Goal: Ask a question

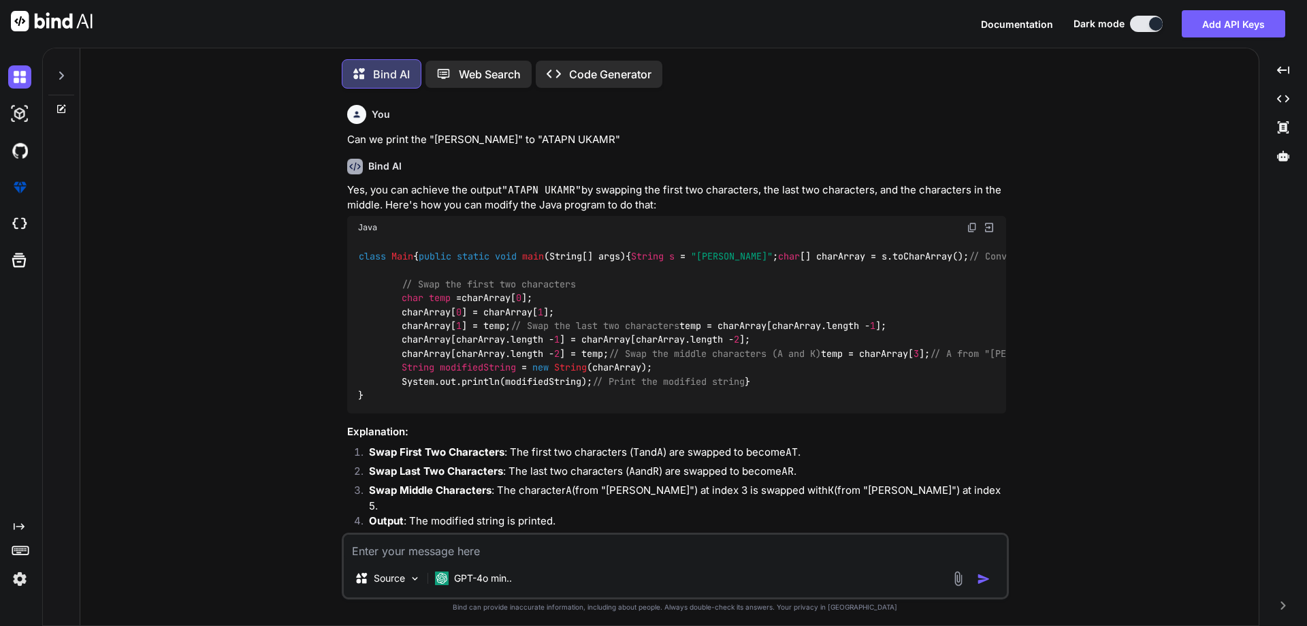
type textarea "x"
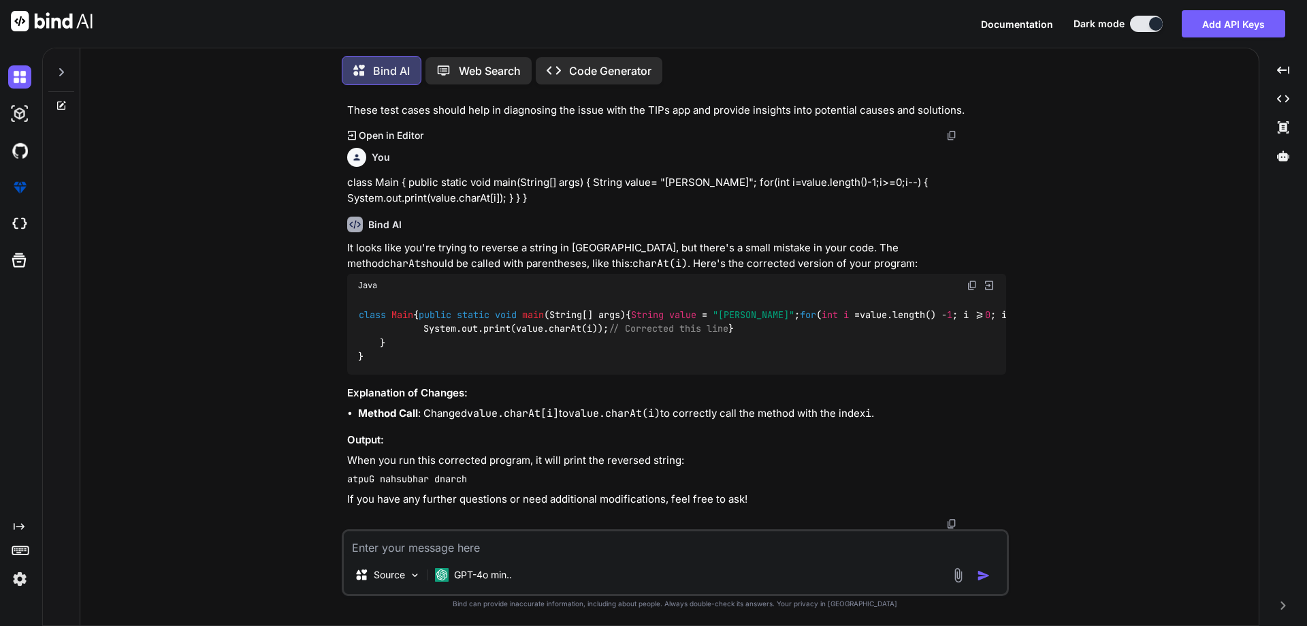
scroll to position [3512, 0]
paste textarea "How does TestRigor handle test maintenance when UI changes occur?"
type textarea "How does TestRigor handle test maintenance when UI changes occur?"
type textarea "x"
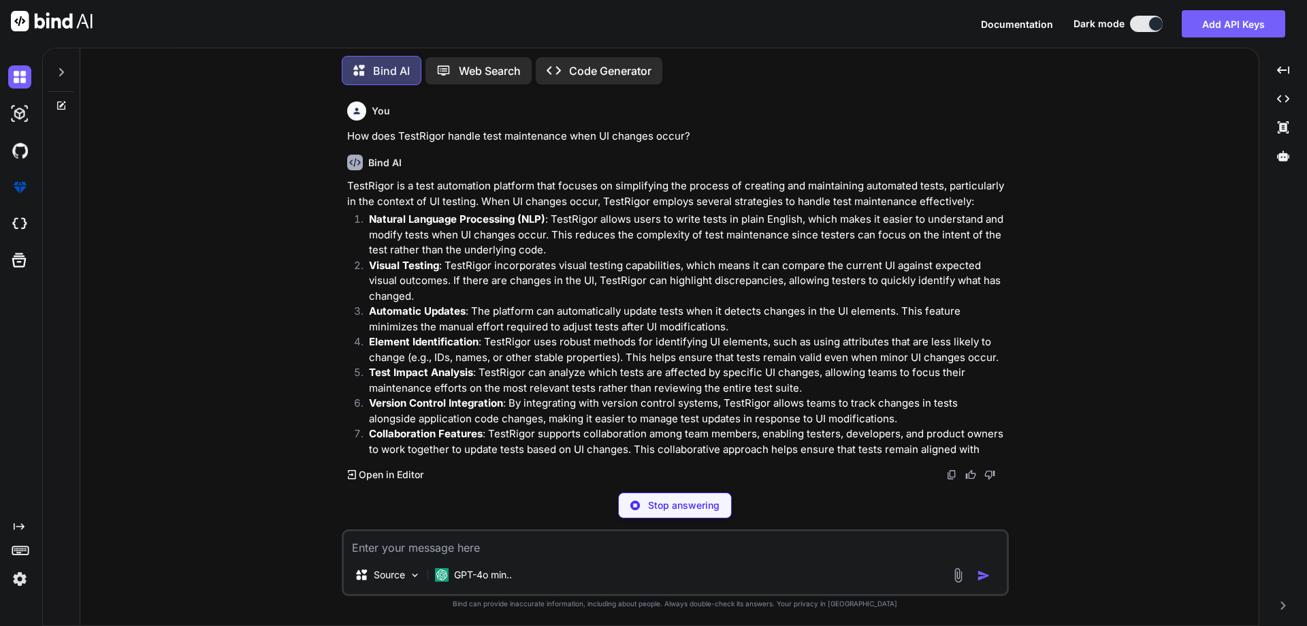
scroll to position [3968, 0]
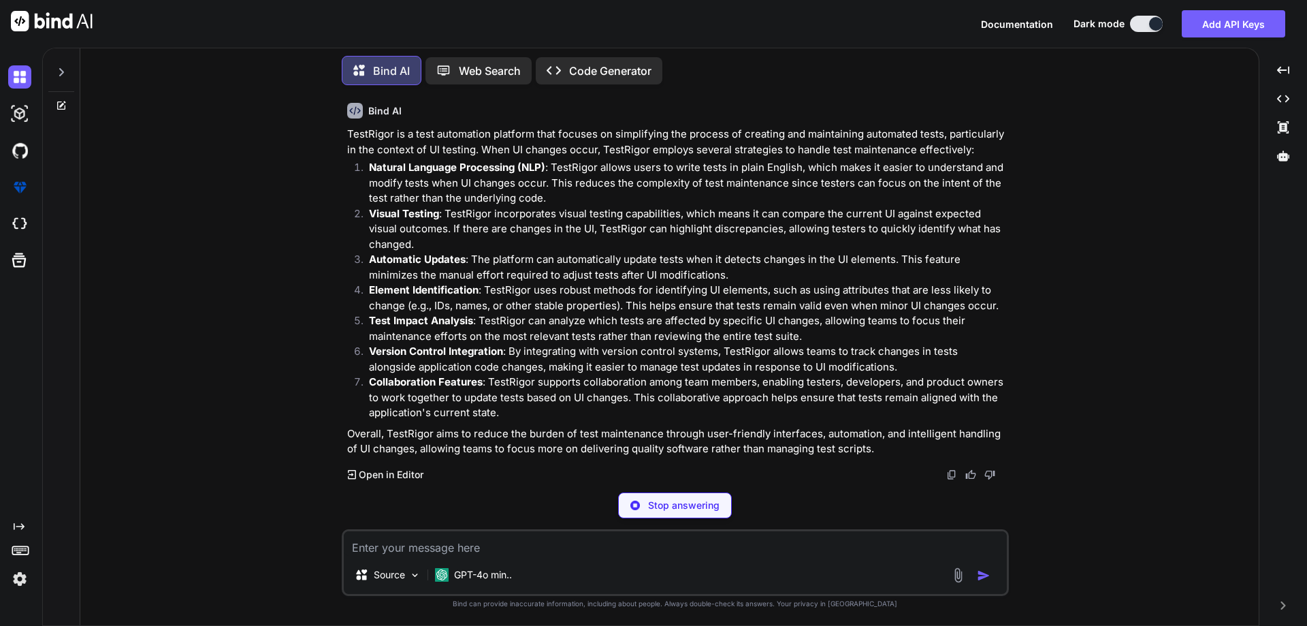
type textarea "x"
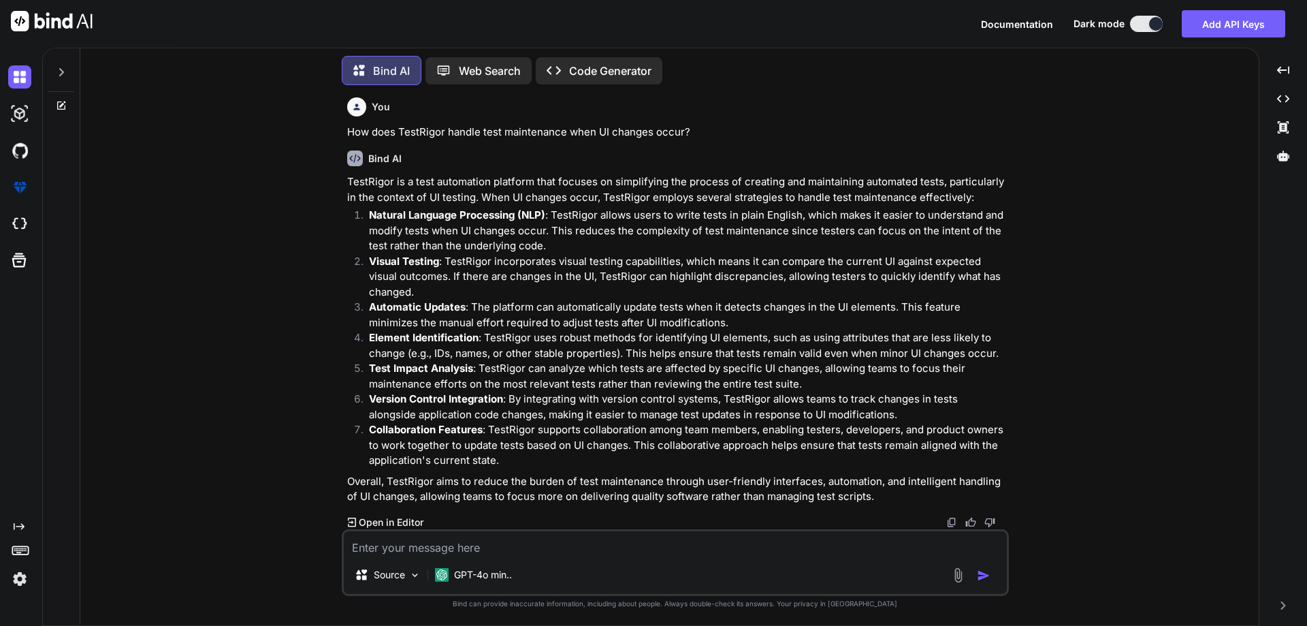
scroll to position [3971, 0]
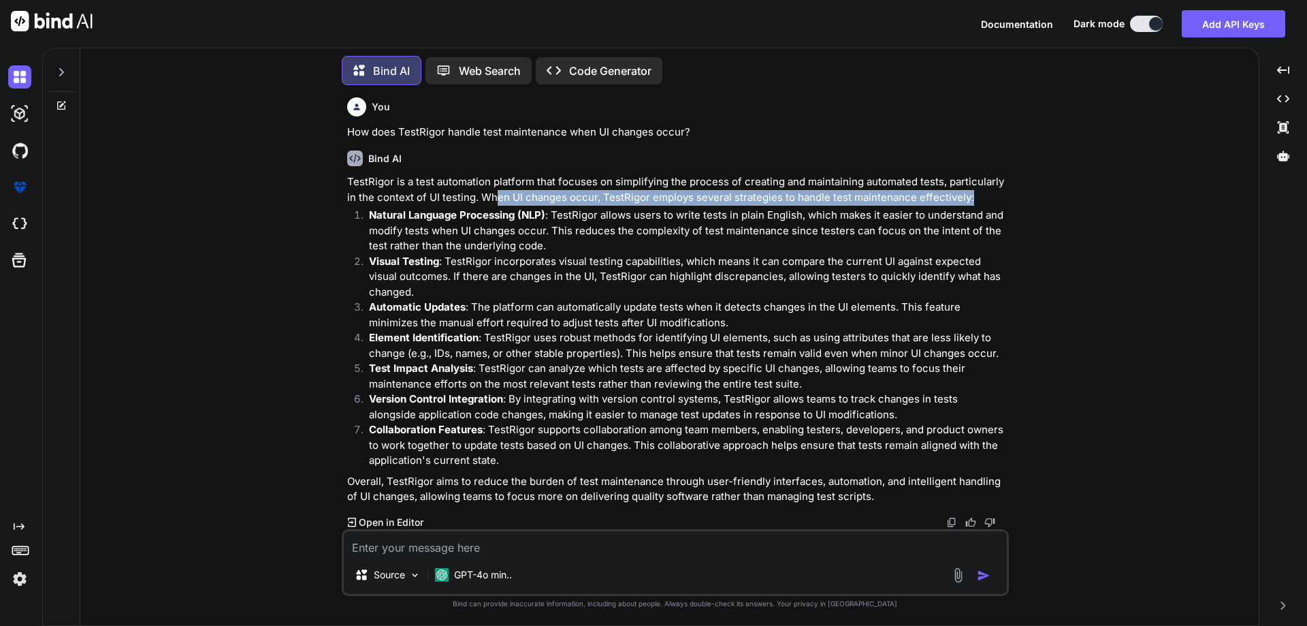
drag, startPoint x: 496, startPoint y: 197, endPoint x: 1001, endPoint y: 198, distance: 505.7
click at [1001, 198] on p "TestRigor is a test automation platform that focuses on simplifying the process…" at bounding box center [676, 189] width 659 height 31
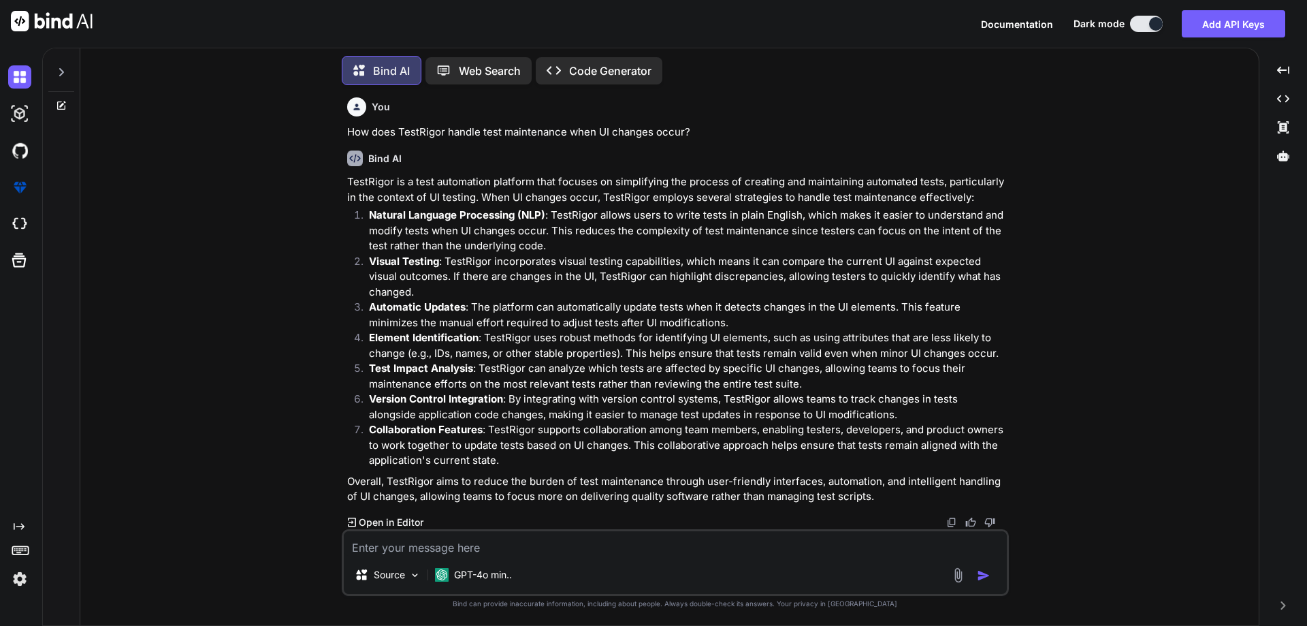
click at [449, 550] on textarea at bounding box center [675, 543] width 663 height 25
paste textarea "TestRigor eliminates the need to write and maintain which type of code?"
type textarea "TestRigor eliminates the need to write and maintain which type of code?"
type textarea "x"
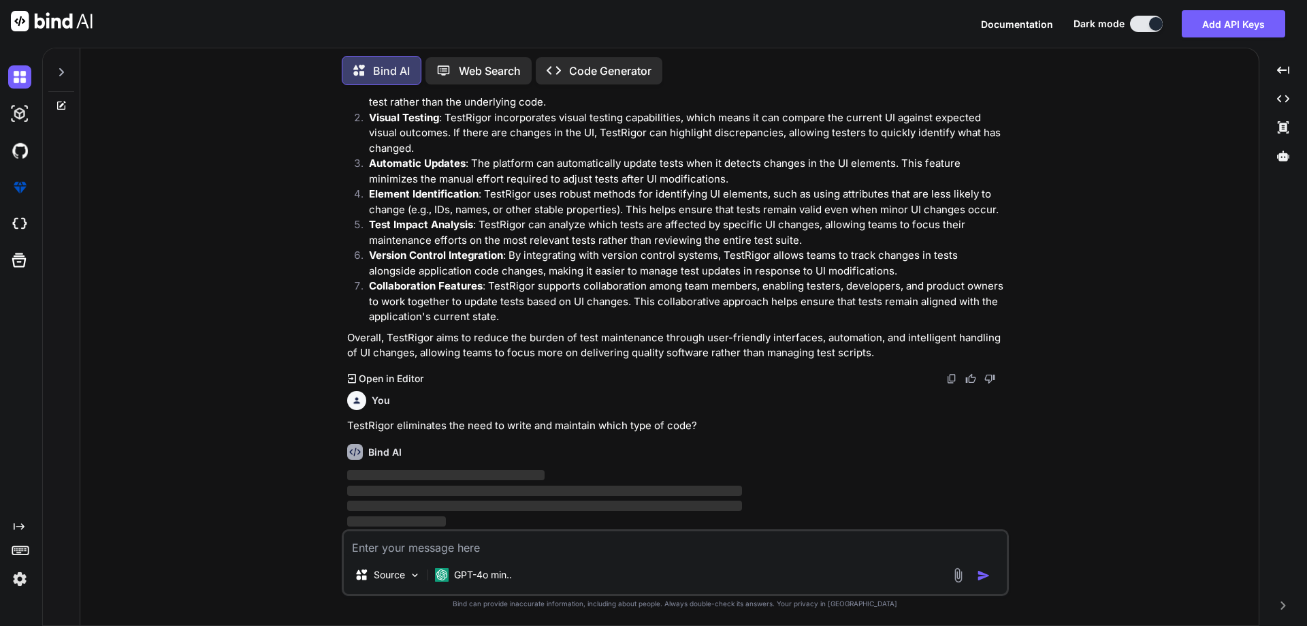
scroll to position [4115, 0]
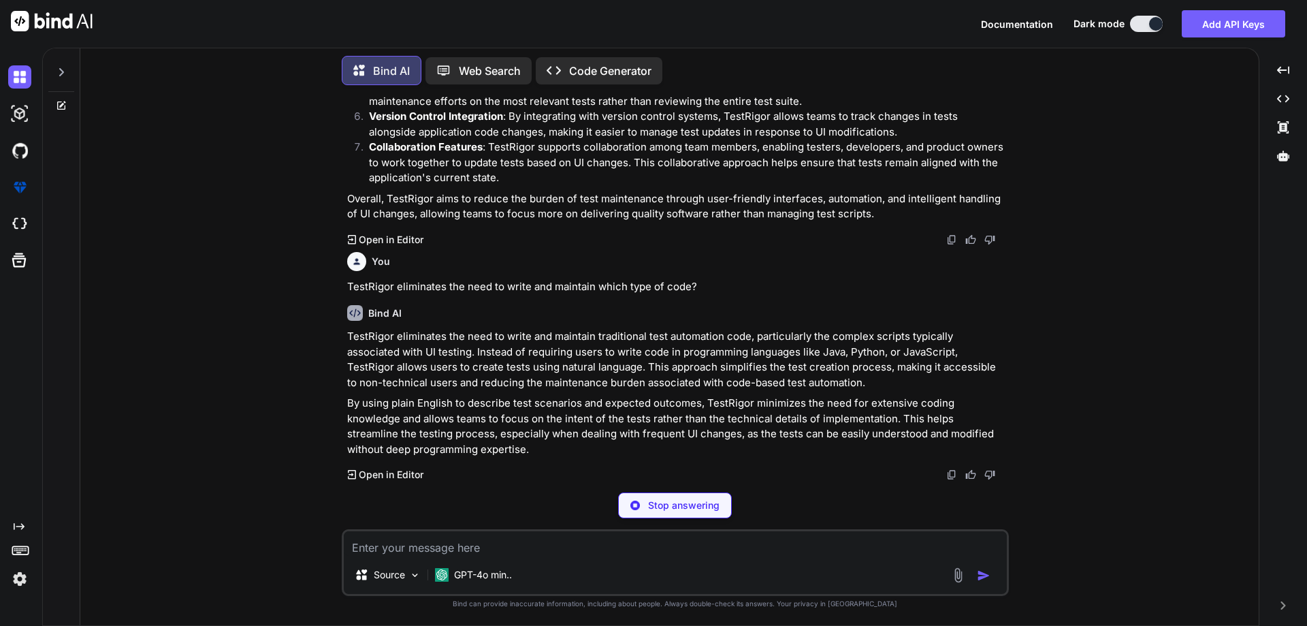
type textarea "x"
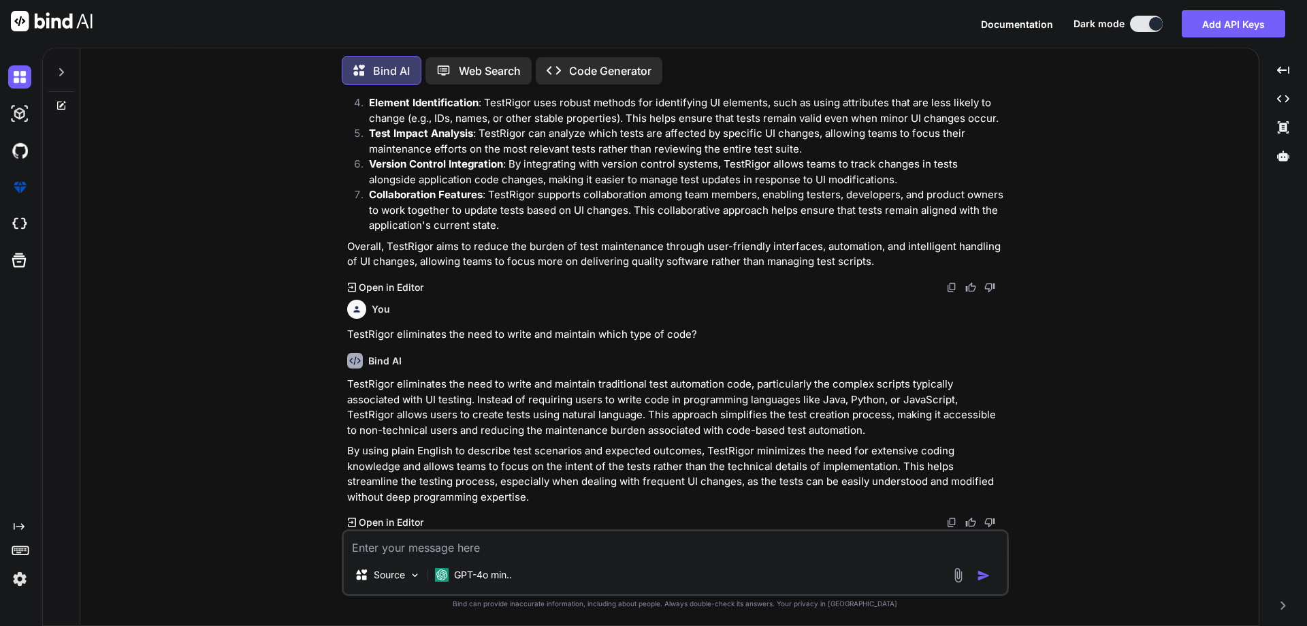
click at [437, 553] on textarea at bounding box center [675, 543] width 663 height 25
paste textarea "TestRigor eliminates the need to write and maintain which type of code?"
type textarea "TestRigor eliminates the need to write and maintain which type of code?"
type textarea "x"
type textarea "TestRigor eliminates the need to write and maintain which type of code?"
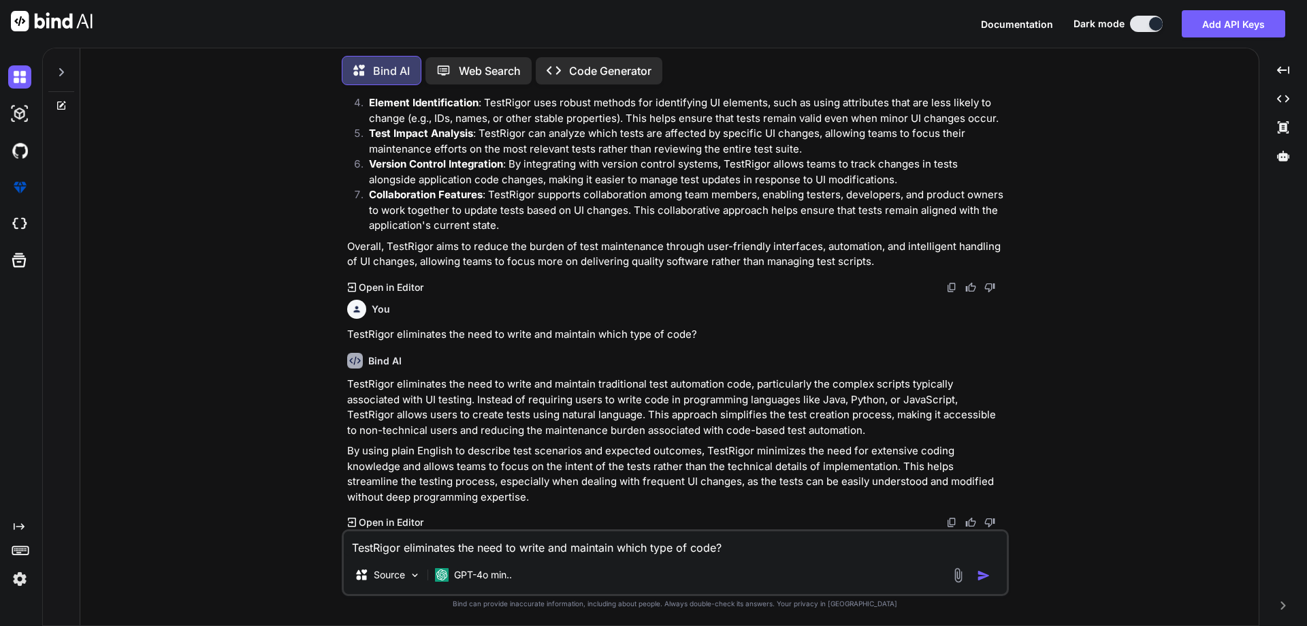
type textarea "x"
type textarea "TestRigor eliminates the need to write and maintain which type of code? l"
type textarea "x"
type textarea "TestRigor eliminates the need to write and maintain which type of code? li"
type textarea "x"
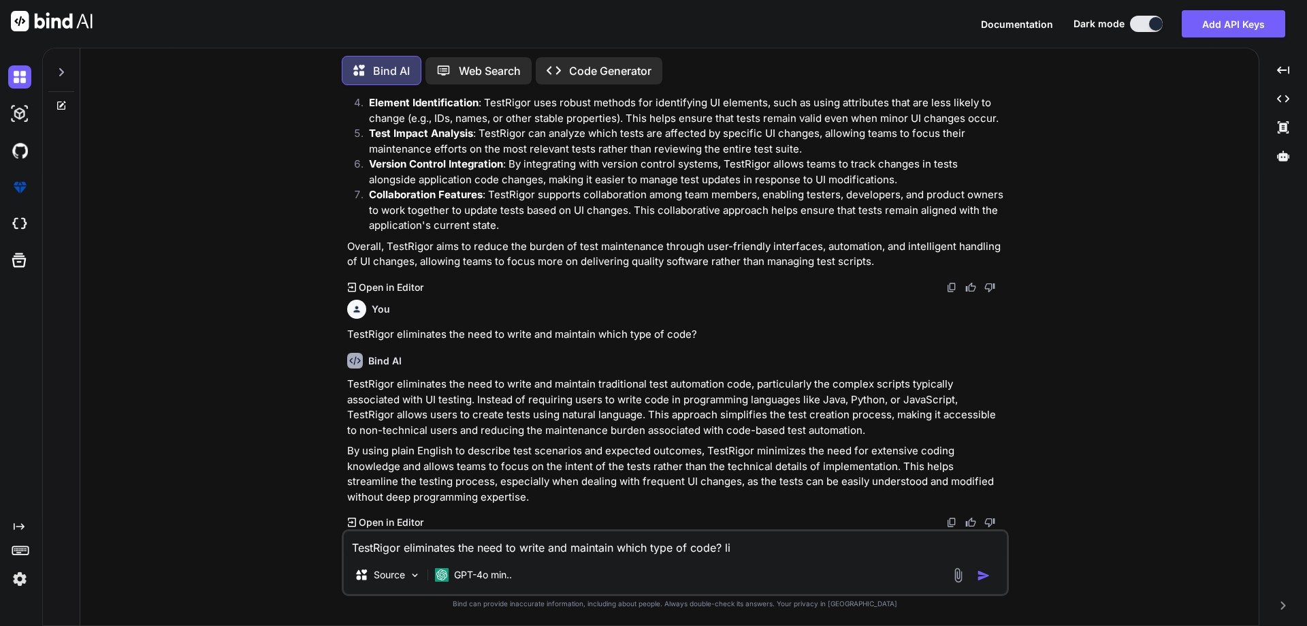
type textarea "TestRigor eliminates the need to write and maintain which type of code? lik"
type textarea "x"
type textarea "TestRigor eliminates the need to write and maintain which type of code? like"
type textarea "x"
type textarea "TestRigor eliminates the need to write and maintain which type of code? like"
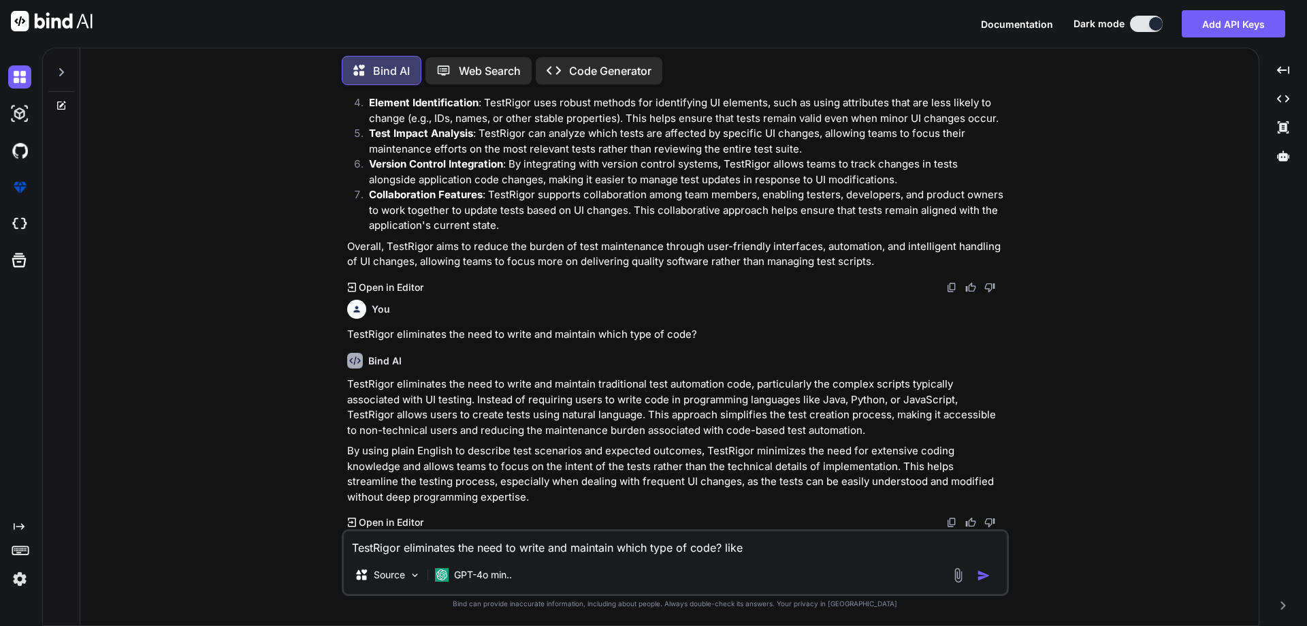
type textarea "x"
type textarea "TestRigor eliminates the need to write and maintain which type of code? like j"
type textarea "x"
type textarea "TestRigor eliminates the need to write and maintain which type of code? like ja"
type textarea "x"
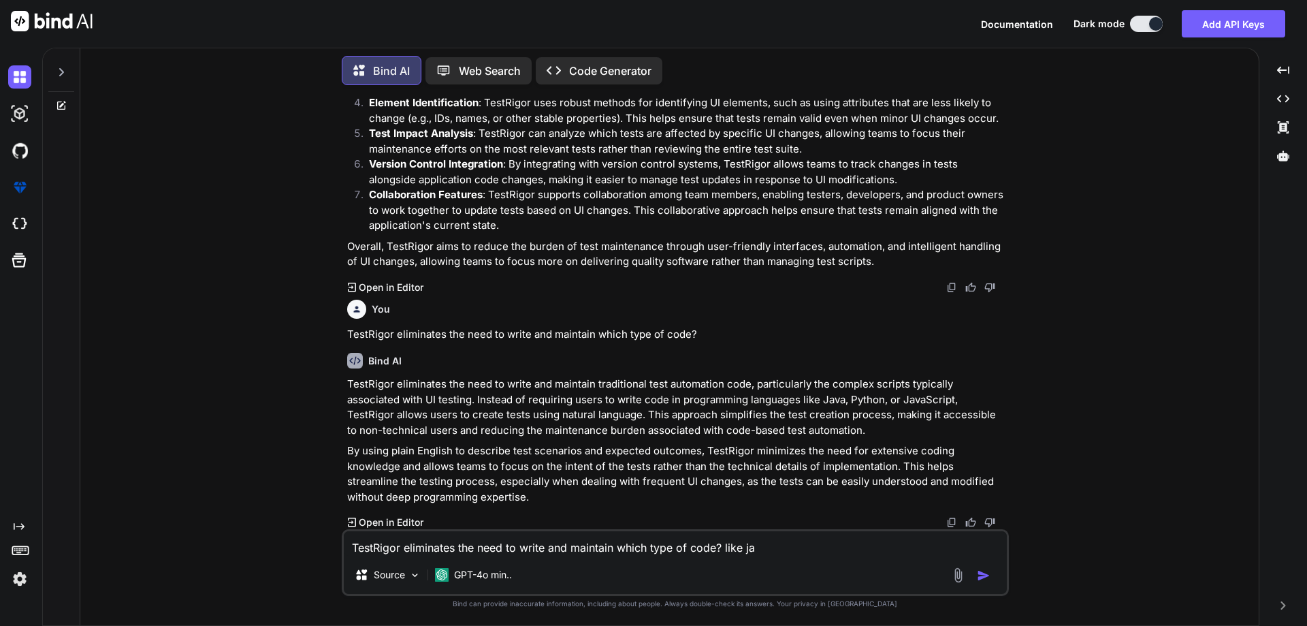
type textarea "TestRigor eliminates the need to write and maintain which type of code? like [G…"
type textarea "x"
type textarea "TestRigor eliminates the need to write and maintain which type of code? like [G…"
type textarea "x"
type textarea "TestRigor eliminates the need to write and maintain which type of code? like ja…"
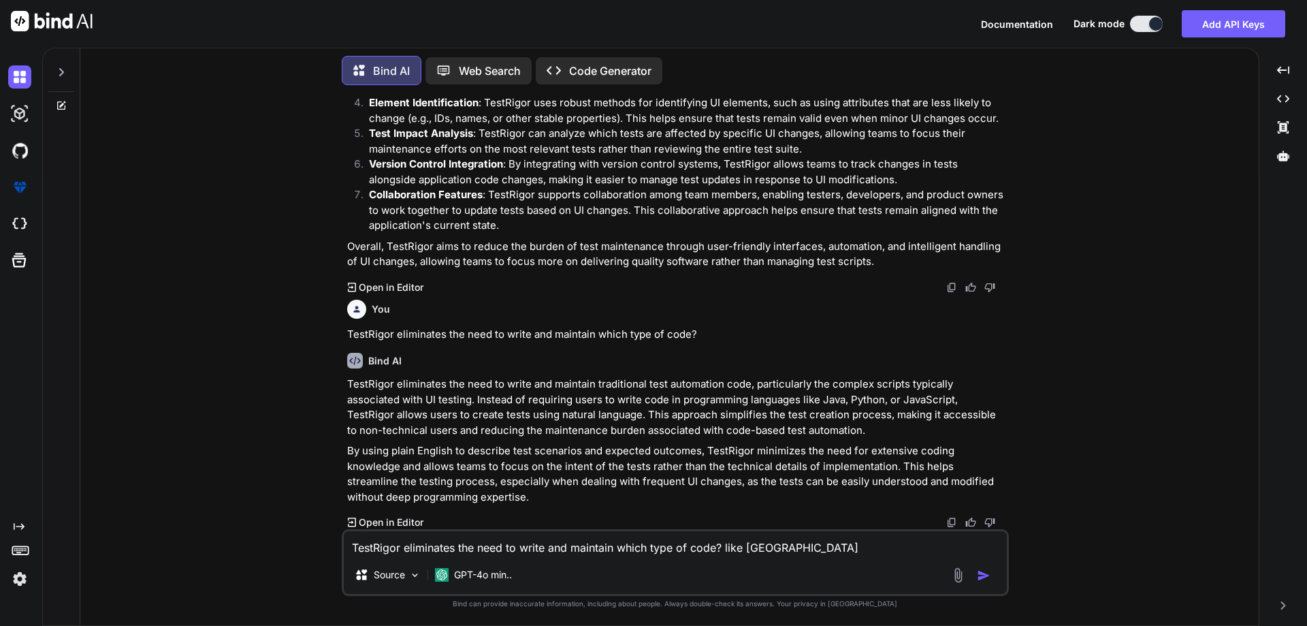
type textarea "x"
type textarea "TestRigor eliminates the need to write and maintain which type of code? like ja…"
type textarea "x"
type textarea "TestRigor eliminates the need to write and maintain which type of code? like ja…"
type textarea "x"
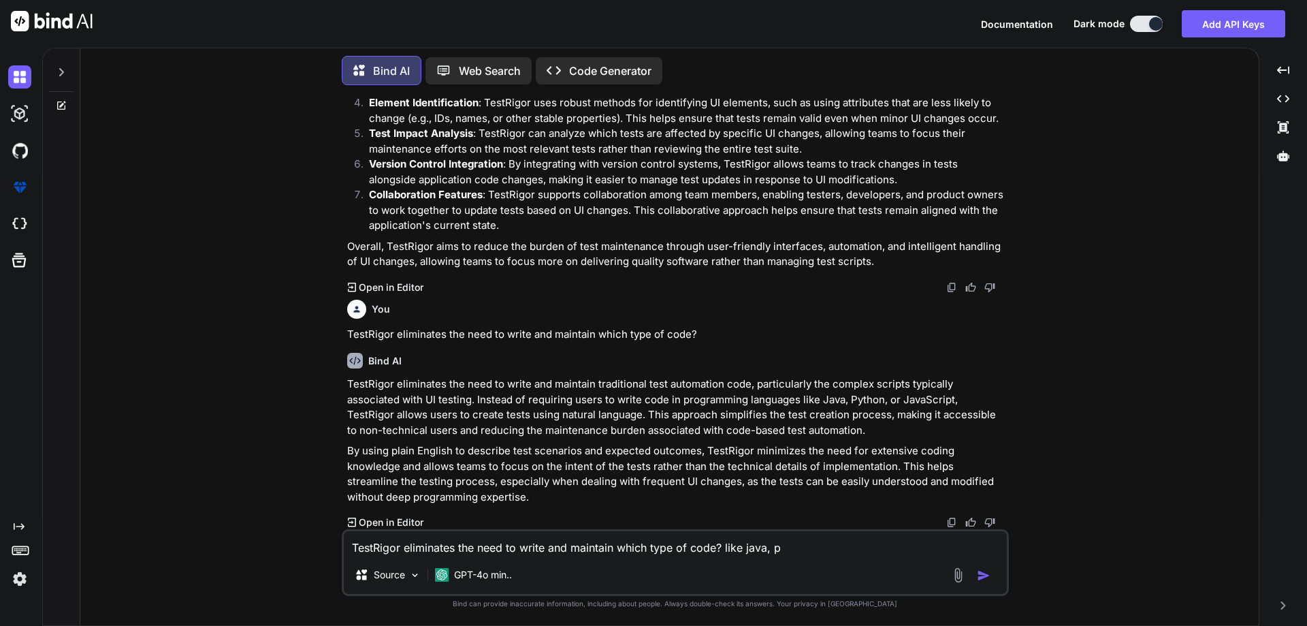
type textarea "TestRigor eliminates the need to write and maintain which type of code? like ja…"
type textarea "x"
type textarea "TestRigor eliminates the need to write and maintain which type of code? like ja…"
type textarea "x"
type textarea "TestRigor eliminates the need to write and maintain which type of code? like ja…"
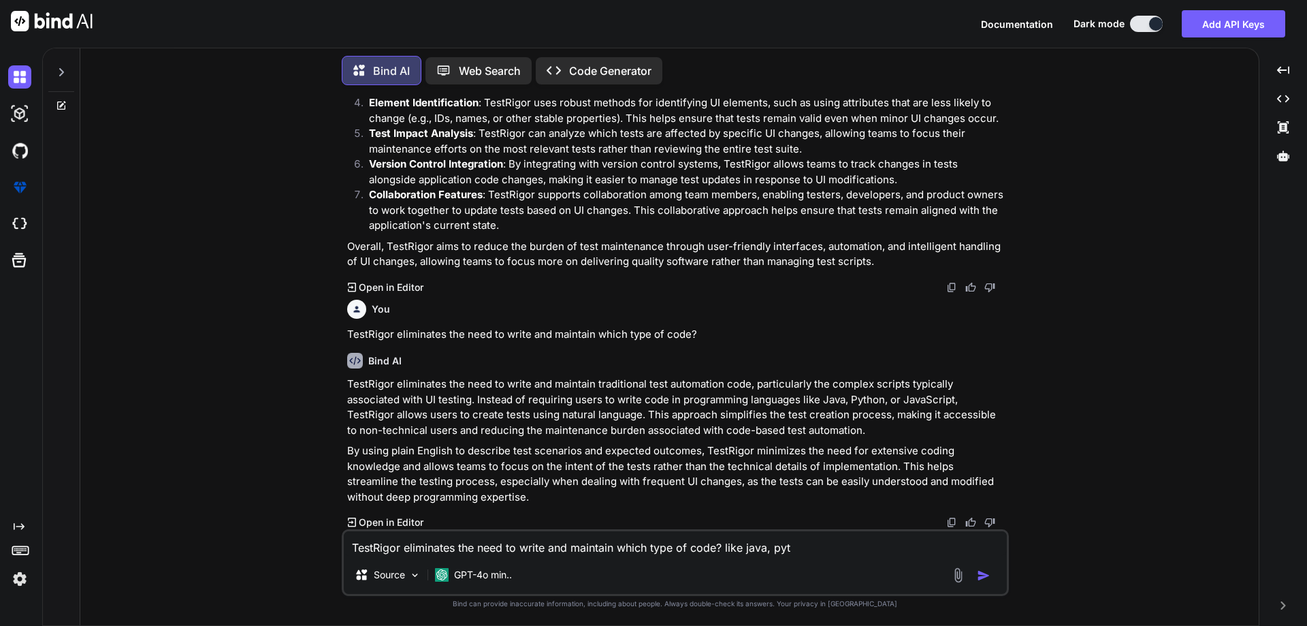
type textarea "x"
type textarea "TestRigor eliminates the need to write and maintain which type of code? like ja…"
type textarea "x"
type textarea "TestRigor eliminates the need to write and maintain which type of code? like ja…"
type textarea "x"
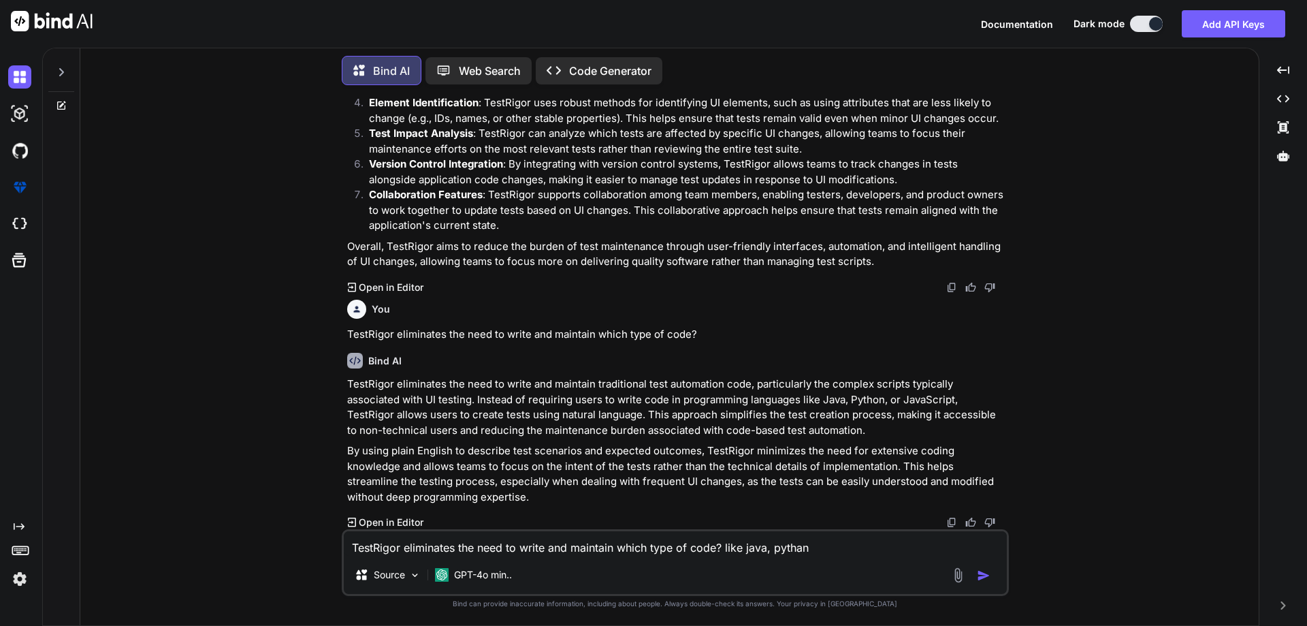
type textarea "TestRigor eliminates the need to write and maintain which type of code? like ja…"
type textarea "x"
type textarea "TestRigor eliminates the need to write and maintain which type of code? like ja…"
type textarea "x"
type textarea "TestRigor eliminates the need to write and maintain which type of code? like ja…"
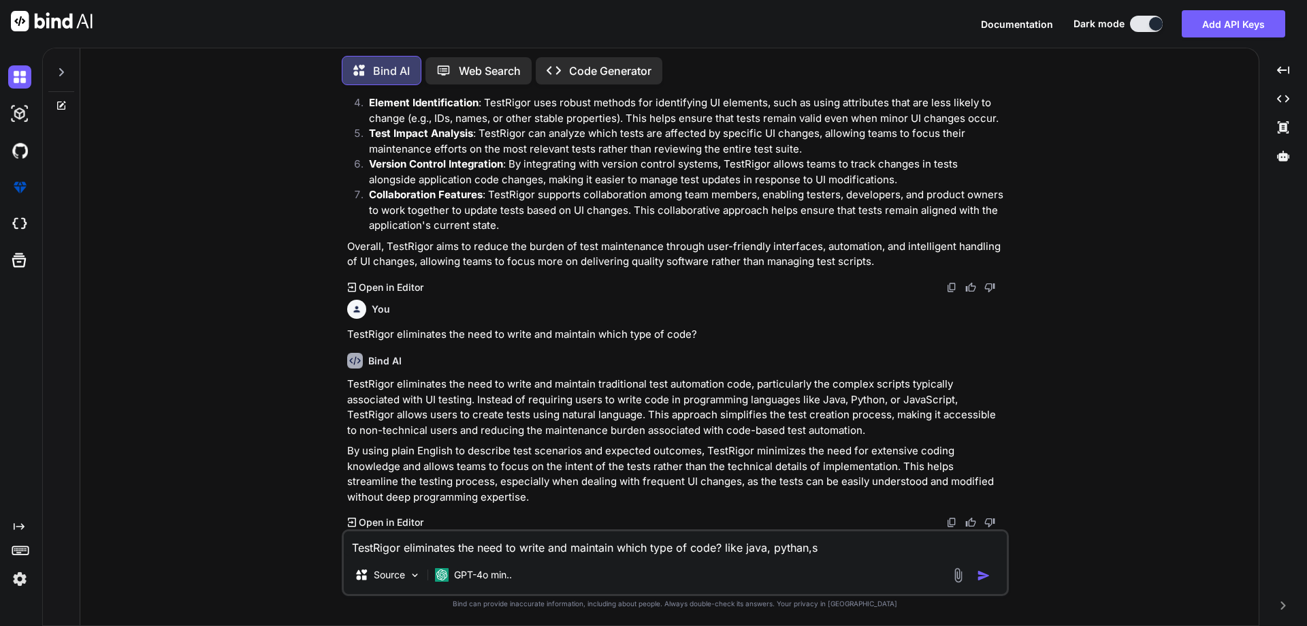
type textarea "x"
type textarea "TestRigor eliminates the need to write and maintain which type of code? like ja…"
type textarea "x"
type textarea "TestRigor eliminates the need to write and maintain which type of code? like ja…"
type textarea "x"
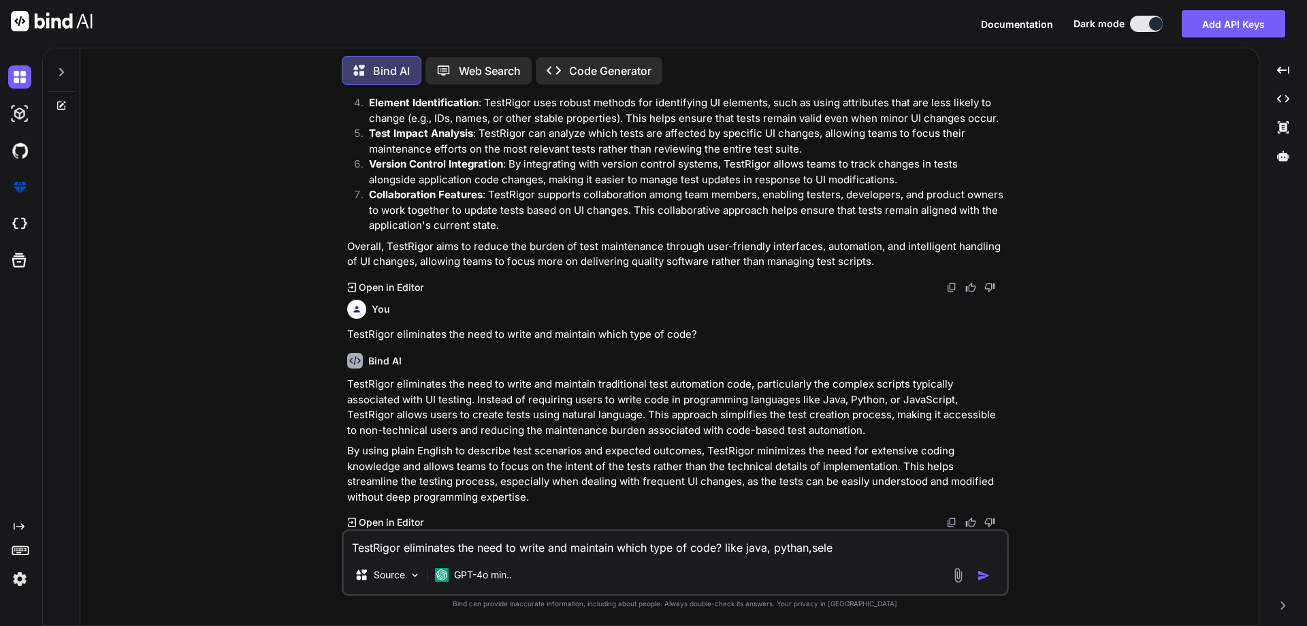
type textarea "TestRigor eliminates the need to write and maintain which type of code? like ja…"
type textarea "x"
type textarea "TestRigor eliminates the need to write and maintain which type of code? like ja…"
type textarea "x"
type textarea "TestRigor eliminates the need to write and maintain which type of code? like ja…"
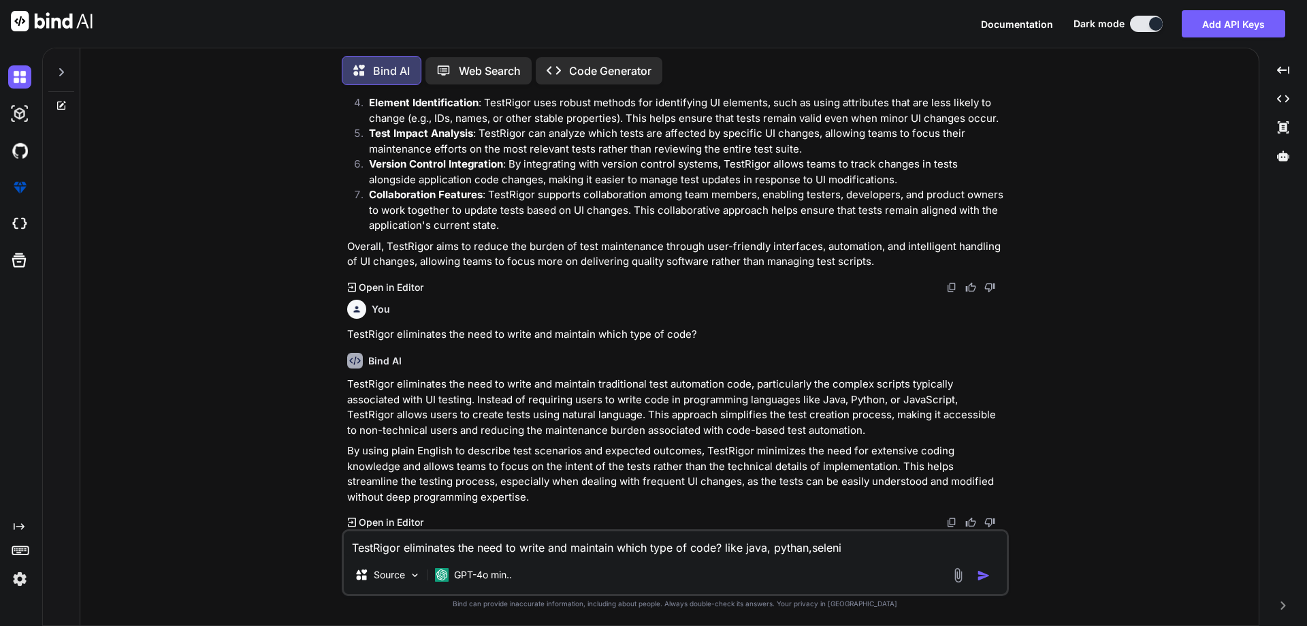
type textarea "x"
type textarea "TestRigor eliminates the need to write and maintain which type of code? like ja…"
type textarea "x"
type textarea "TestRigor eliminates the need to write and maintain which type of code? like ja…"
type textarea "x"
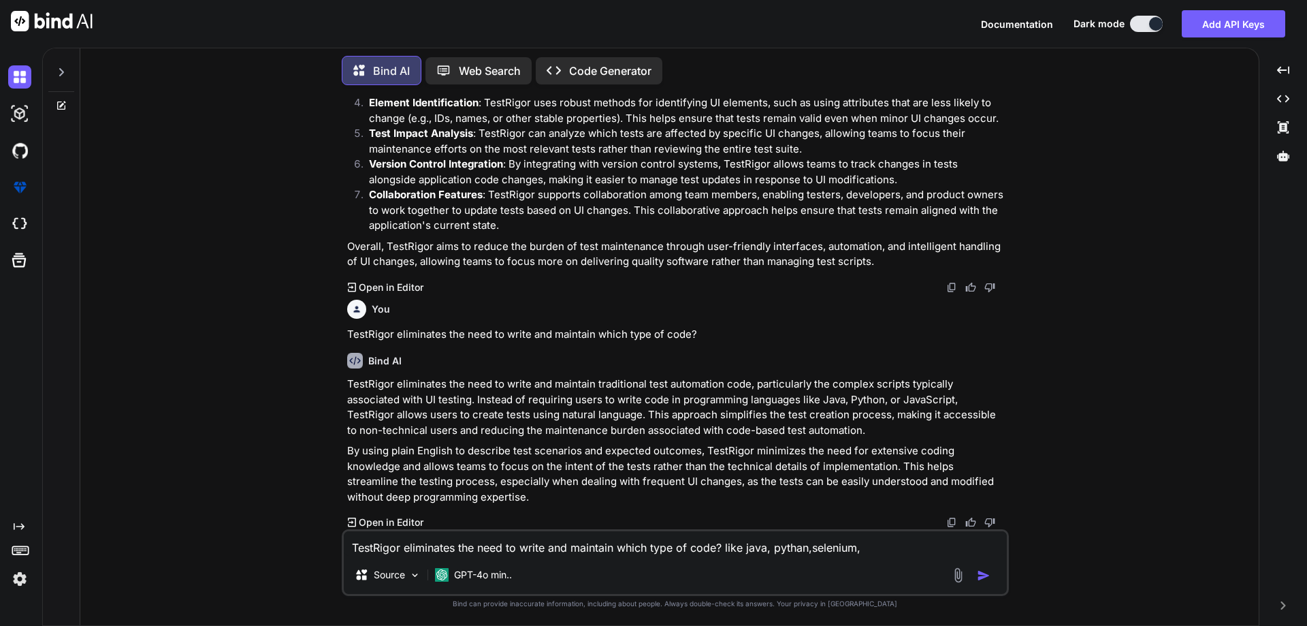
type textarea "TestRigor eliminates the need to write and maintain which type of code? like ja…"
type textarea "x"
type textarea "TestRigor eliminates the need to write and maintain which type of code? like ja…"
type textarea "x"
type textarea "TestRigor eliminates the need to write and maintain which type of code? like ja…"
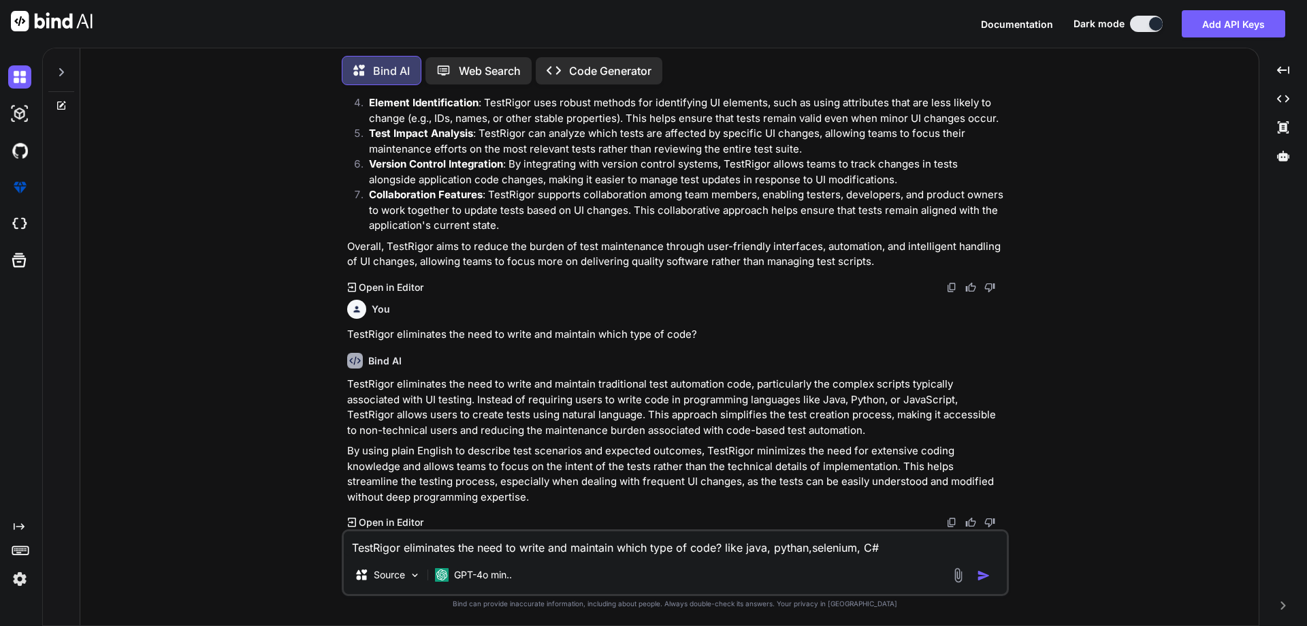
type textarea "x"
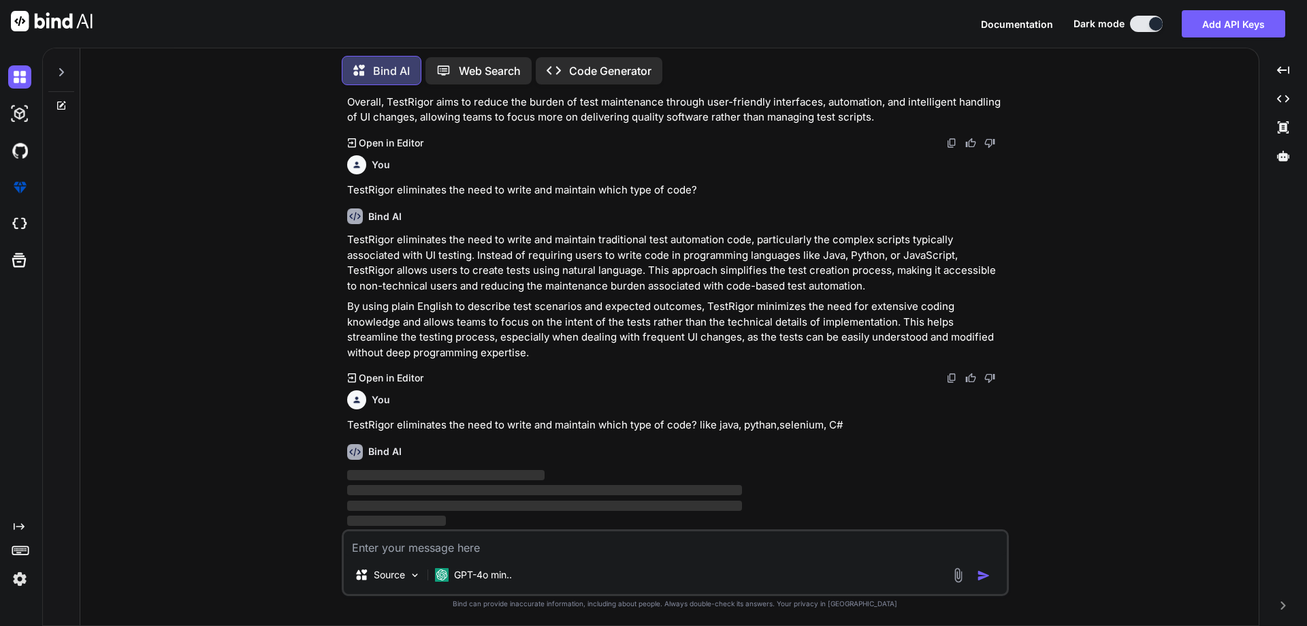
scroll to position [4350, 0]
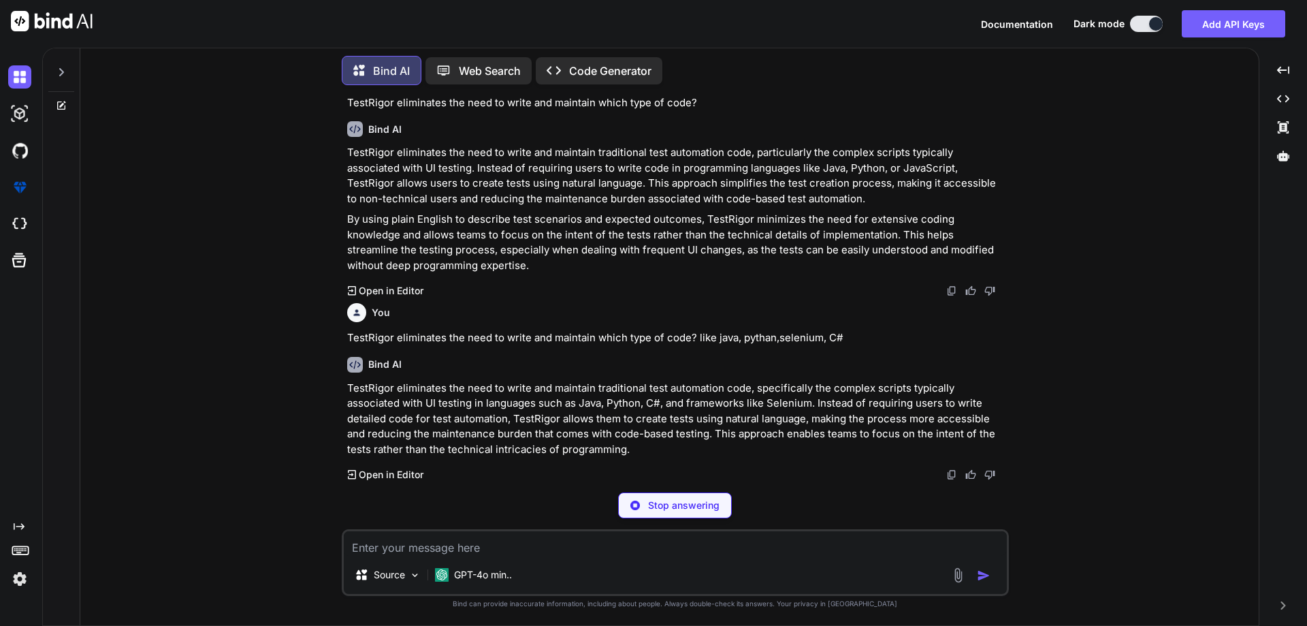
type textarea "x"
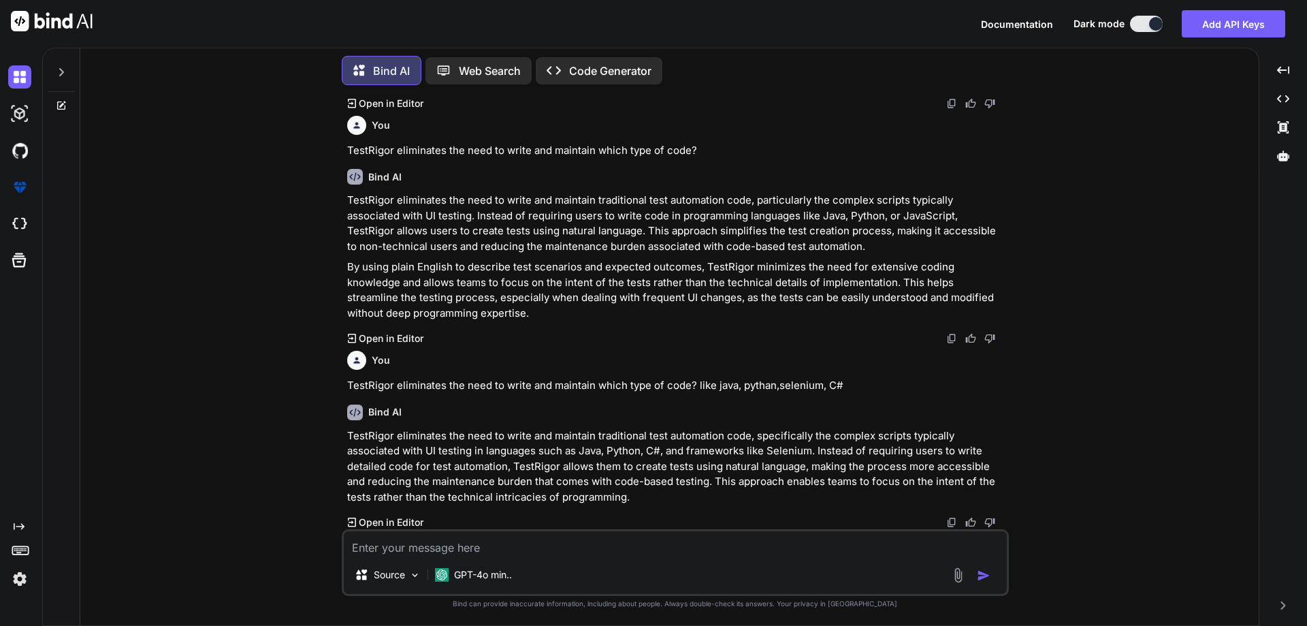
scroll to position [4390, 0]
drag, startPoint x: 663, startPoint y: 488, endPoint x: 472, endPoint y: 502, distance: 191.1
click at [470, 504] on p "TestRigor eliminates the need to write and maintain traditional test automation…" at bounding box center [676, 466] width 659 height 77
click at [483, 501] on p "TestRigor eliminates the need to write and maintain traditional test automation…" at bounding box center [676, 466] width 659 height 77
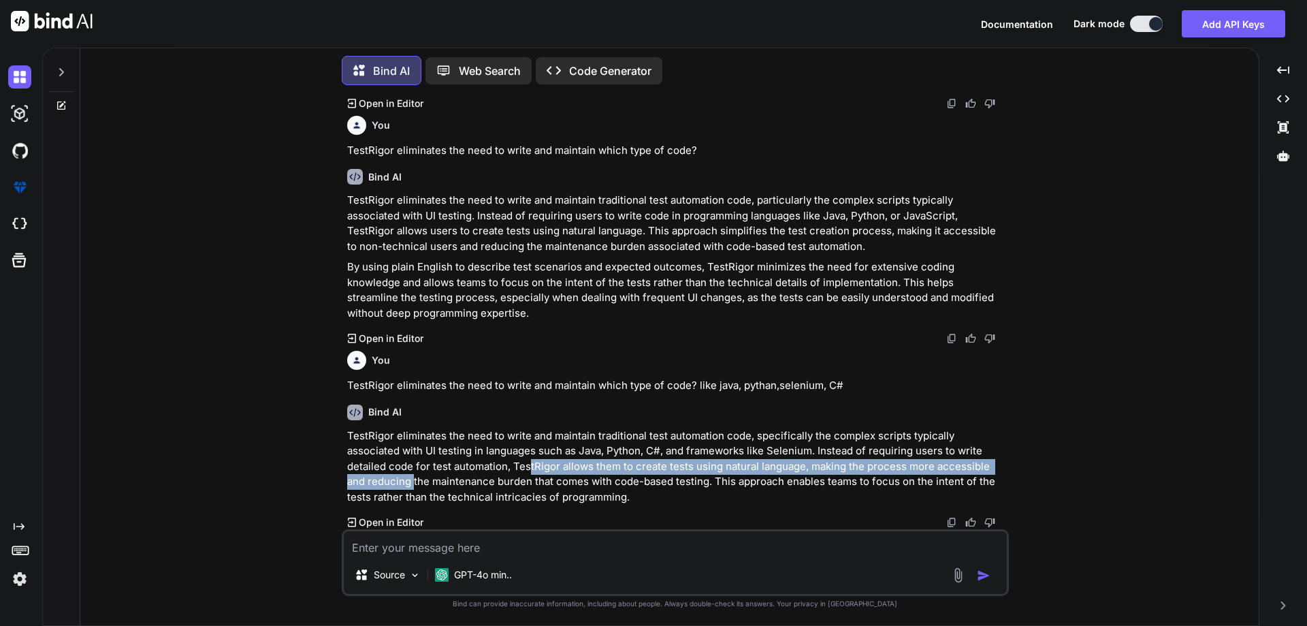
drag, startPoint x: 461, startPoint y: 468, endPoint x: 919, endPoint y: 500, distance: 459.2
click at [986, 472] on p "TestRigor eliminates the need to write and maintain traditional test automation…" at bounding box center [676, 466] width 659 height 77
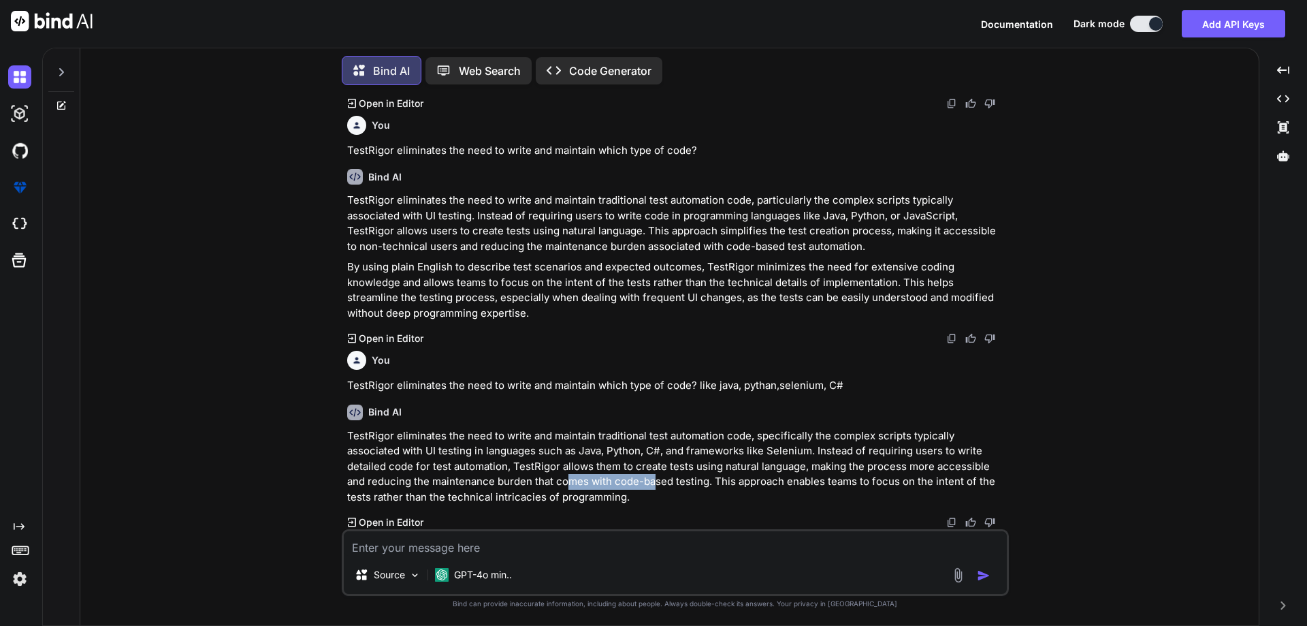
drag, startPoint x: 498, startPoint y: 486, endPoint x: 569, endPoint y: 485, distance: 70.8
click at [569, 485] on p "TestRigor eliminates the need to write and maintain traditional test automation…" at bounding box center [676, 466] width 659 height 77
click at [568, 482] on p "TestRigor eliminates the need to write and maintain traditional test automation…" at bounding box center [676, 466] width 659 height 77
drag, startPoint x: 924, startPoint y: 452, endPoint x: 973, endPoint y: 452, distance: 49.0
click at [973, 452] on p "TestRigor eliminates the need to write and maintain traditional test automation…" at bounding box center [676, 466] width 659 height 77
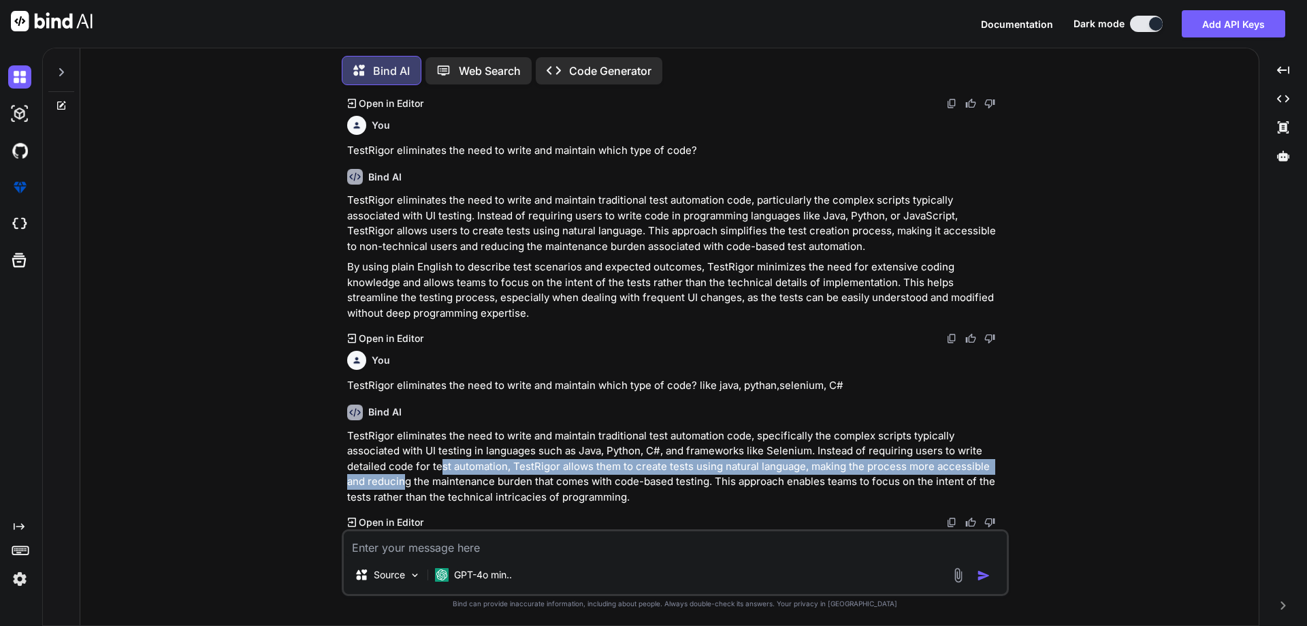
drag, startPoint x: 370, startPoint y: 461, endPoint x: 977, endPoint y: 468, distance: 607.2
click at [977, 468] on p "TestRigor eliminates the need to write and maintain traditional test automation…" at bounding box center [676, 466] width 659 height 77
